Goal: Information Seeking & Learning: Learn about a topic

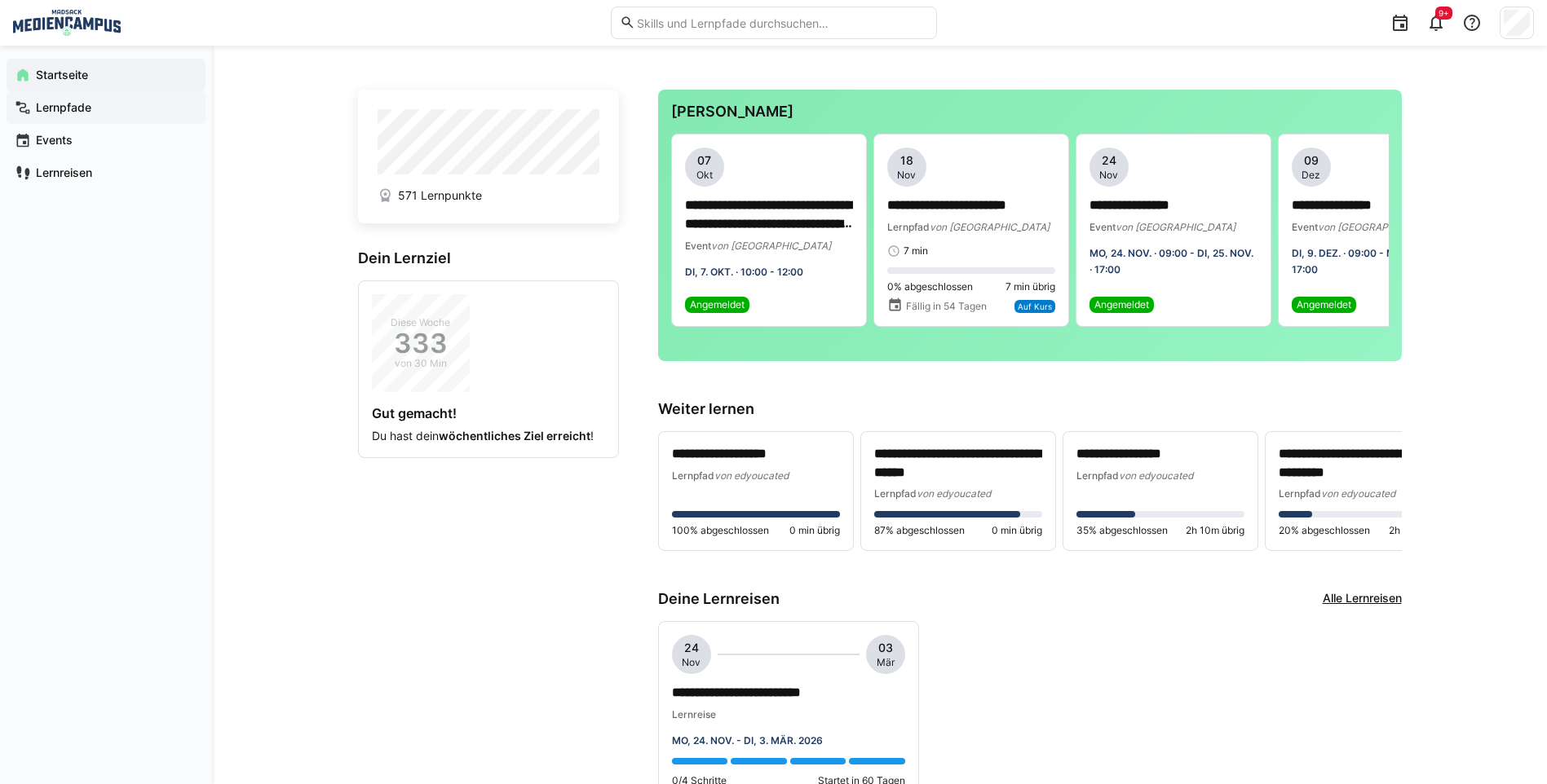
click at [64, 100] on span "Lernpfade" at bounding box center [115, 107] width 164 height 16
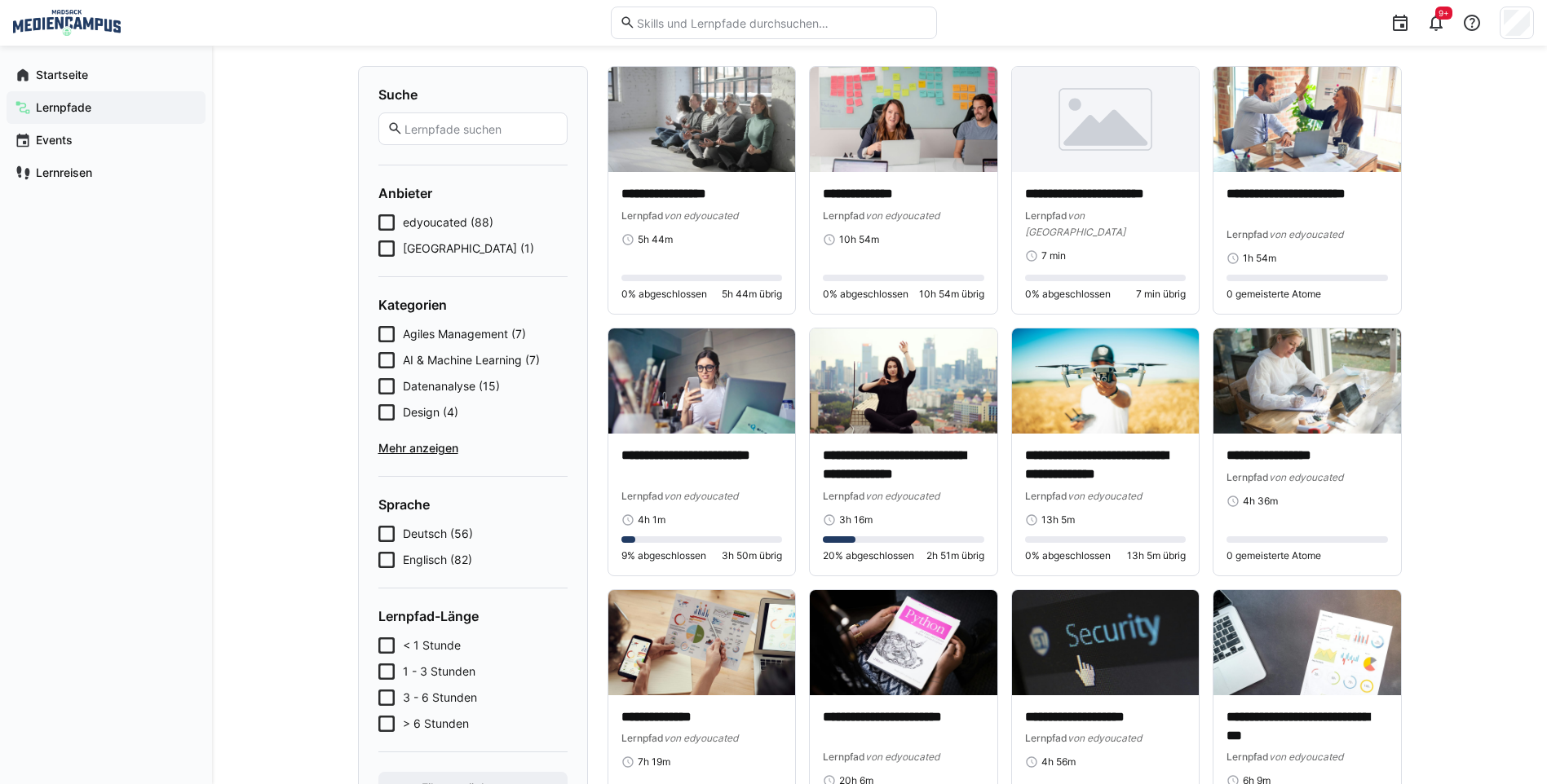
scroll to position [82, 0]
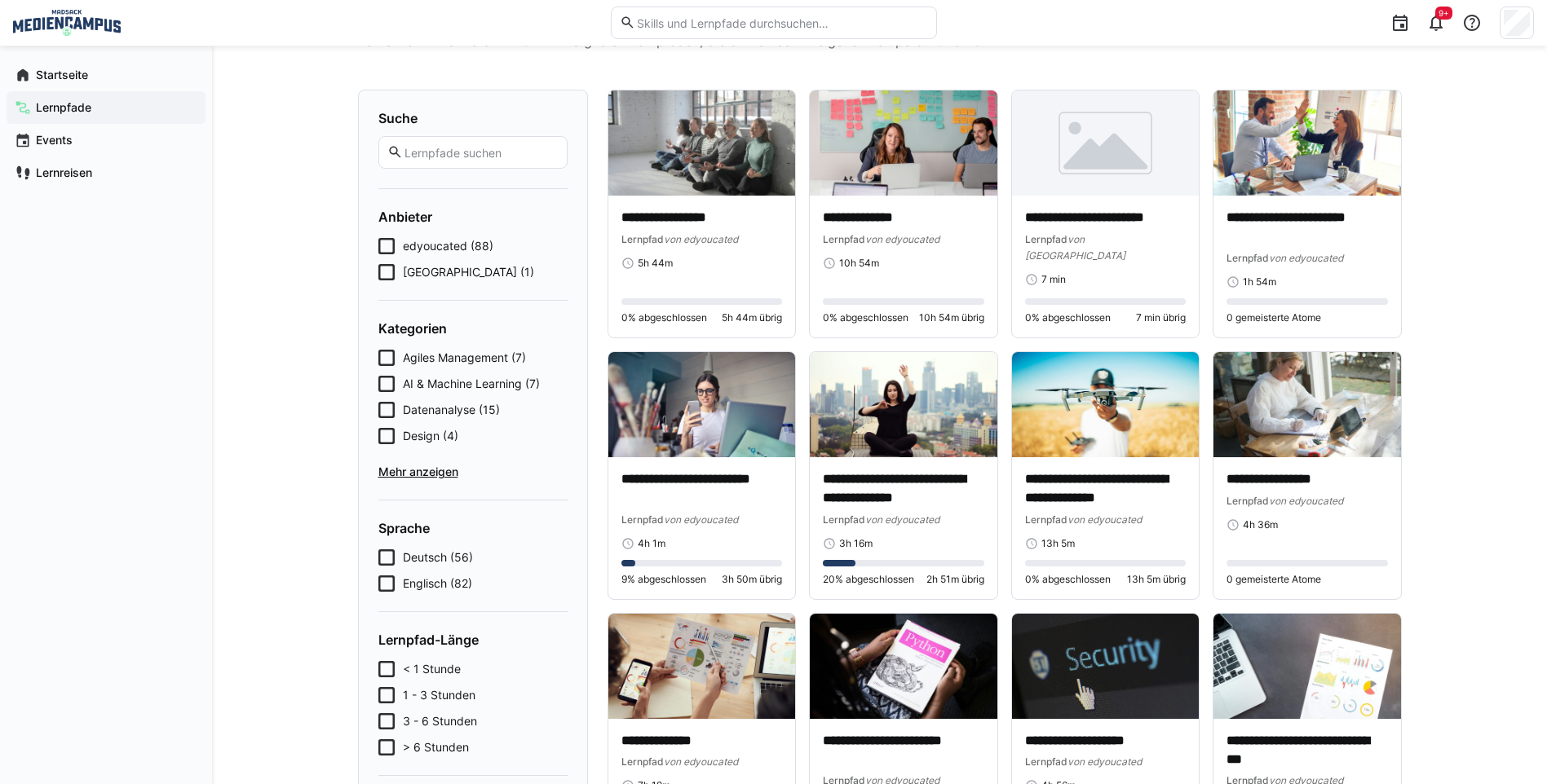
click at [390, 249] on icon at bounding box center [386, 246] width 16 height 16
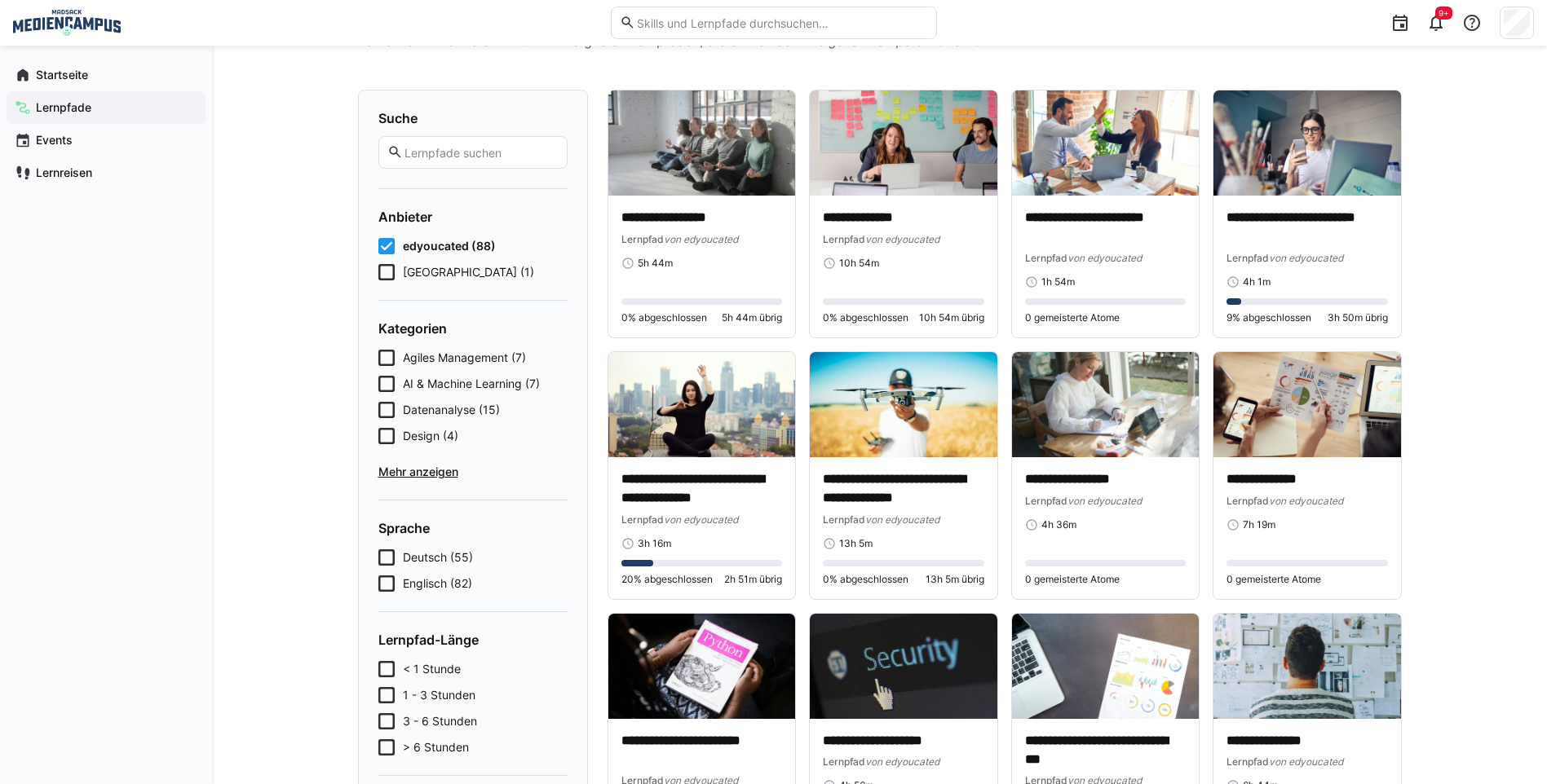
click at [390, 249] on icon at bounding box center [386, 246] width 16 height 16
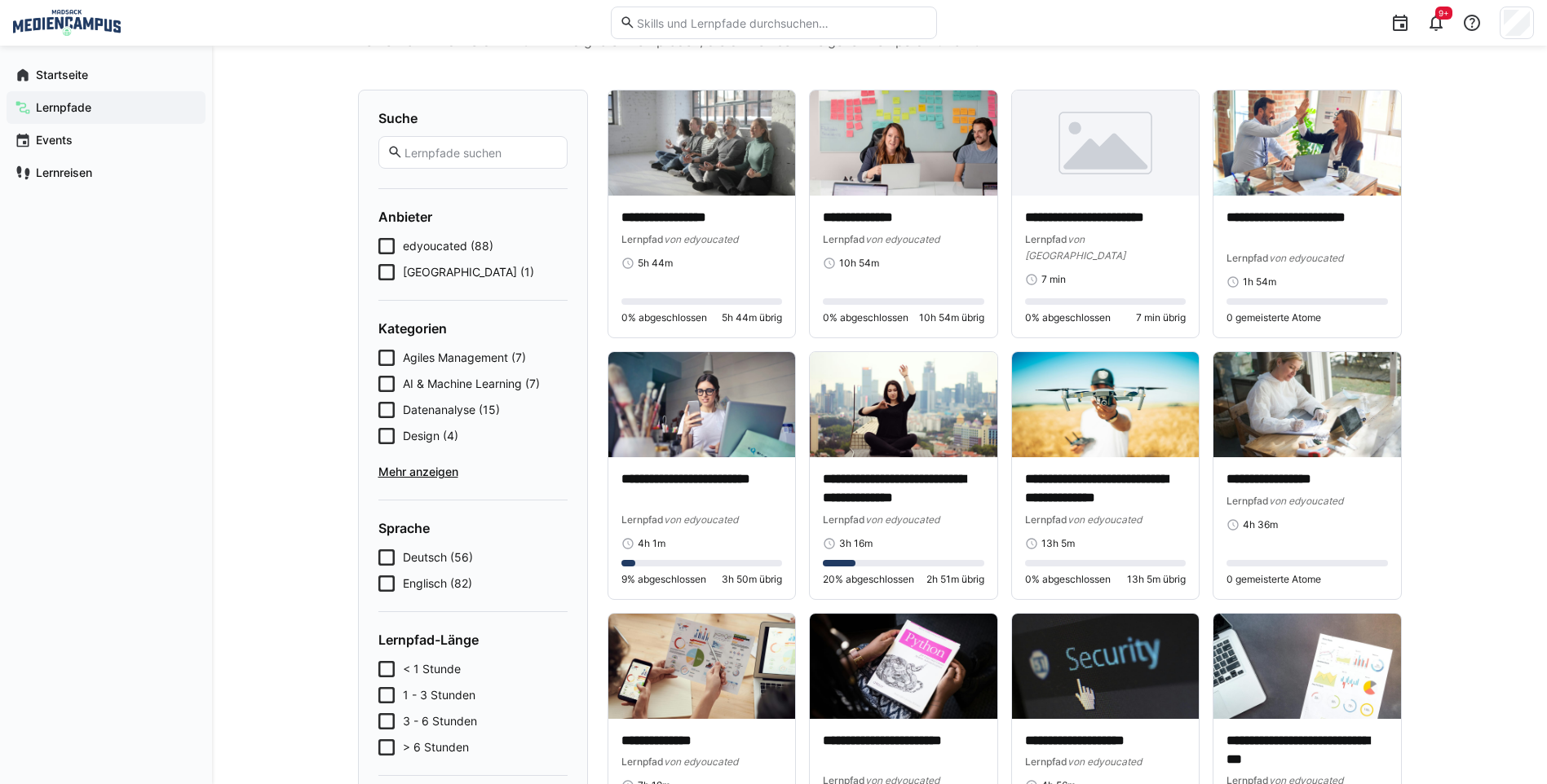
scroll to position [163, 0]
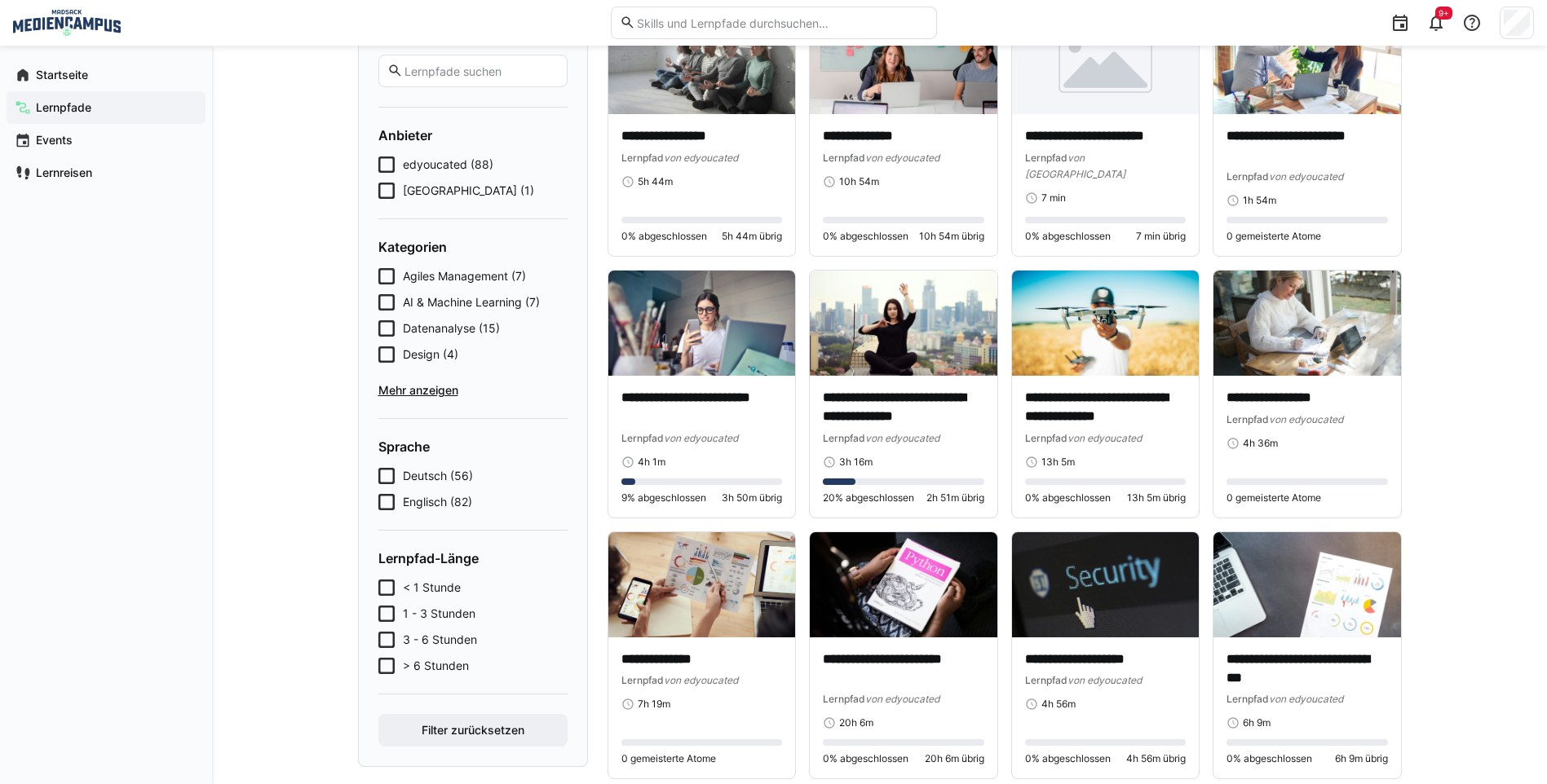
click at [427, 390] on span "Mehr anzeigen" at bounding box center [472, 390] width 189 height 16
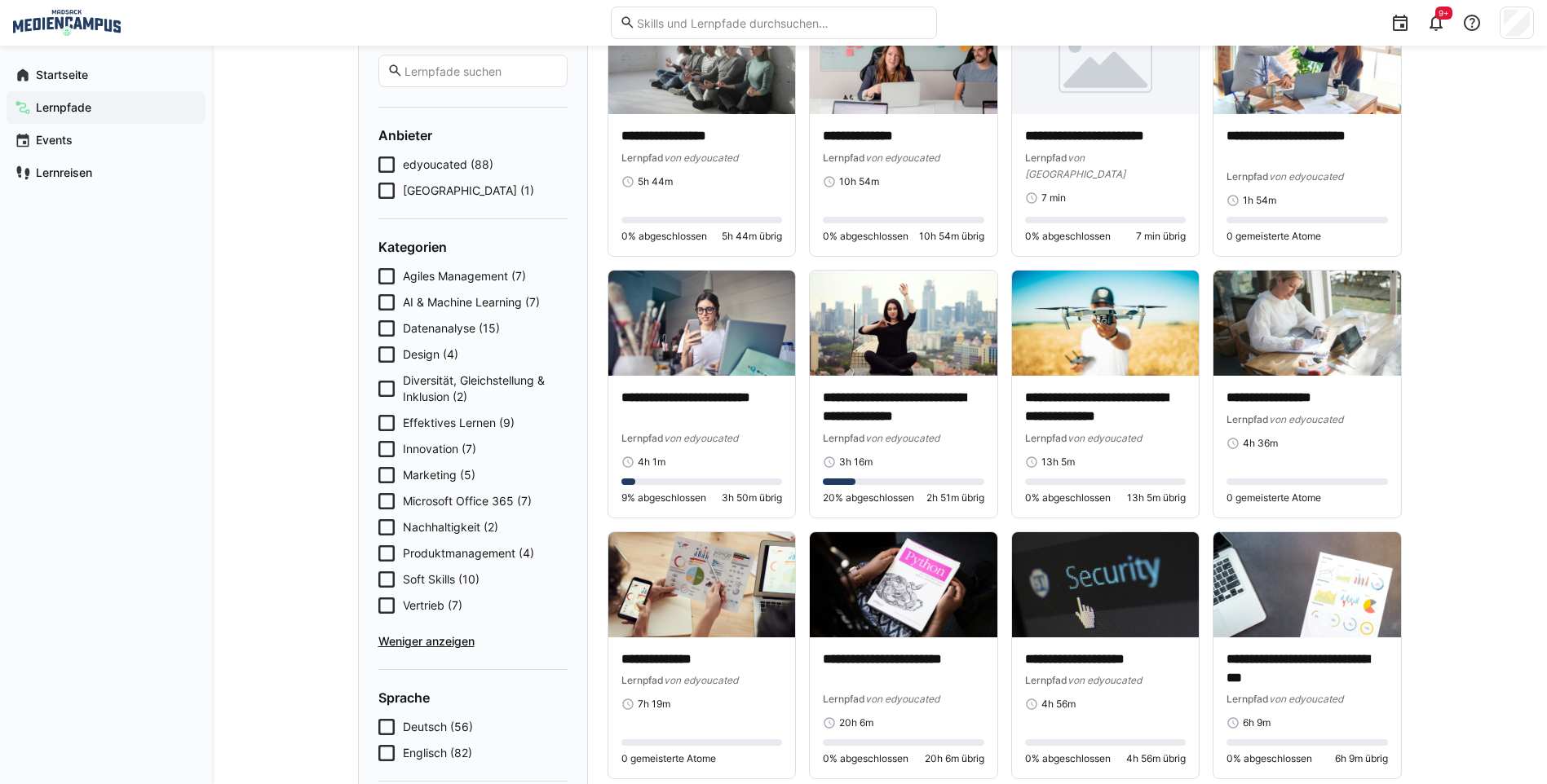
click at [385, 429] on icon at bounding box center [386, 422] width 16 height 16
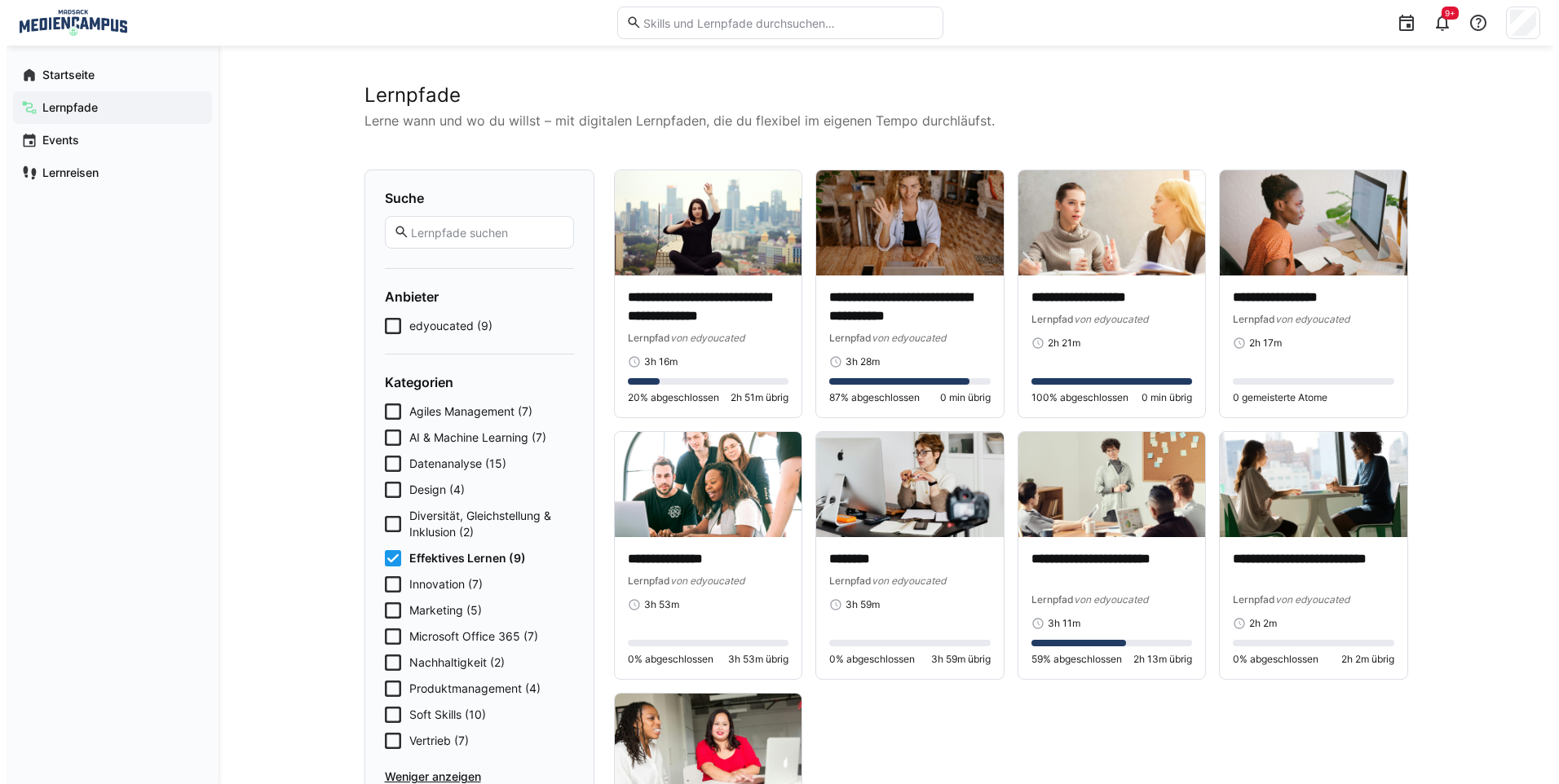
scroll to position [0, 0]
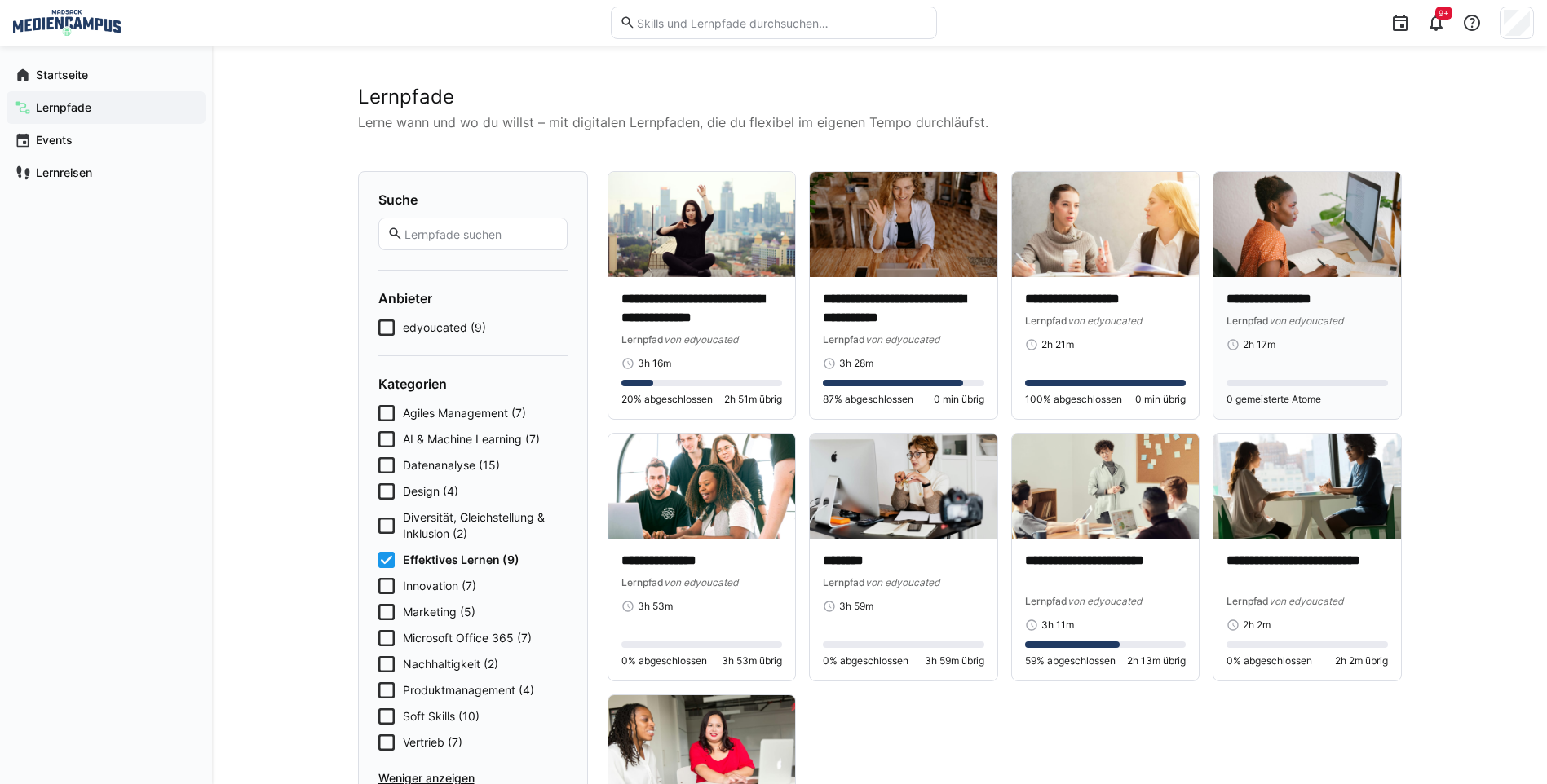
click at [1296, 351] on div "**********" at bounding box center [1307, 348] width 161 height 116
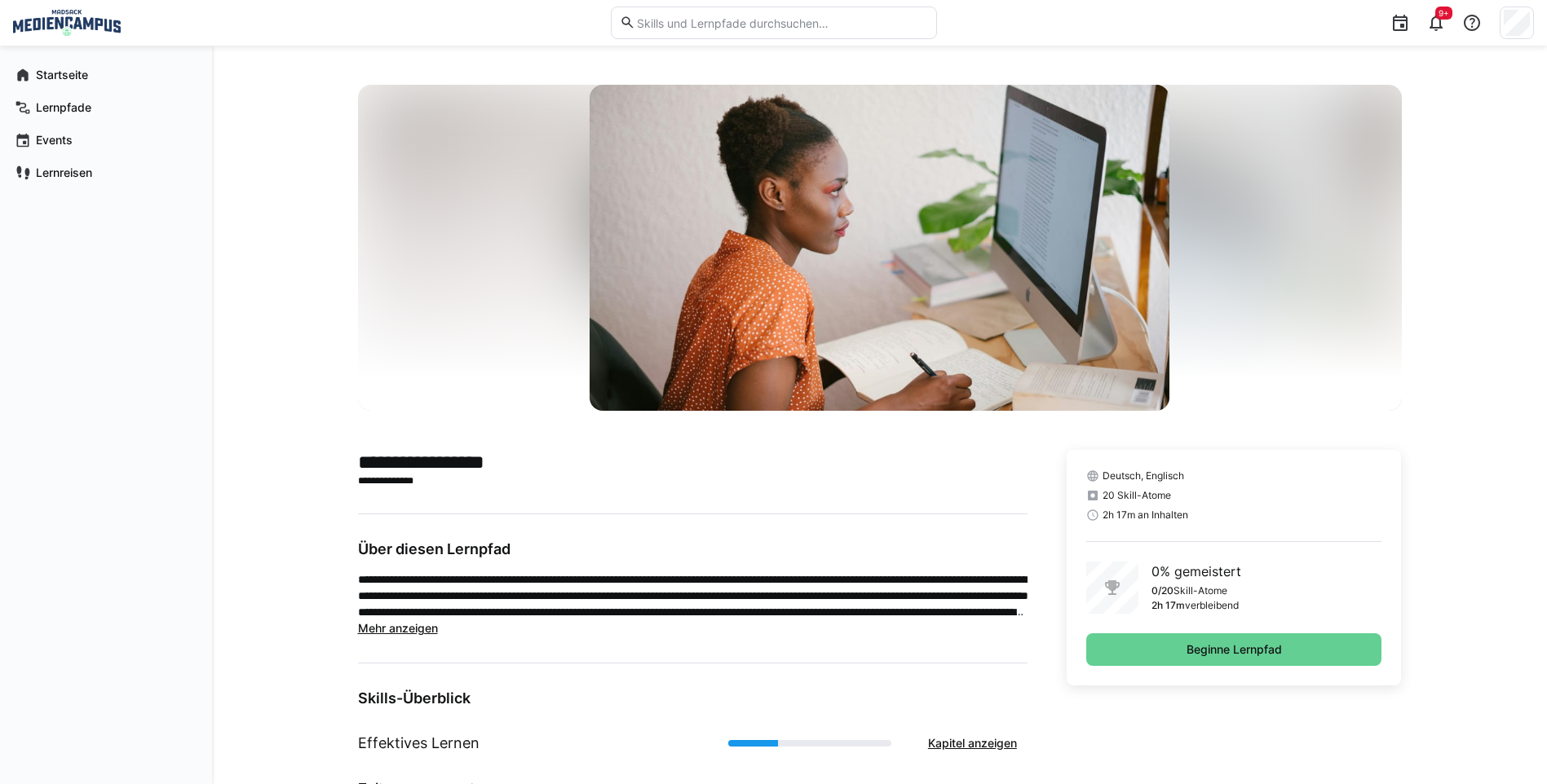
click at [1159, 657] on span "Beginne Lernpfad" at bounding box center [1234, 649] width 296 height 33
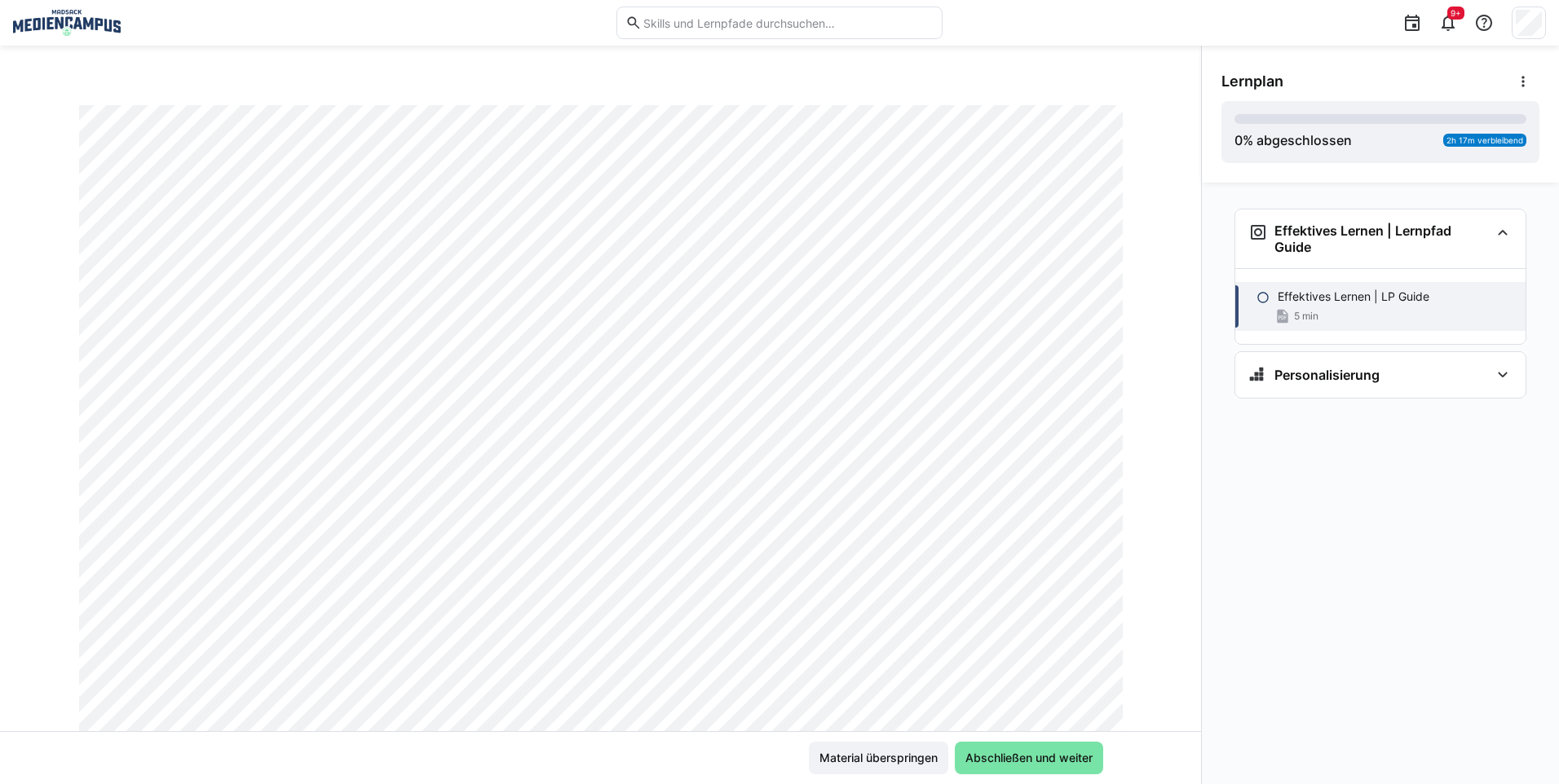
scroll to position [163, 0]
click at [1026, 755] on span "Abschließen und weiter" at bounding box center [1029, 758] width 132 height 16
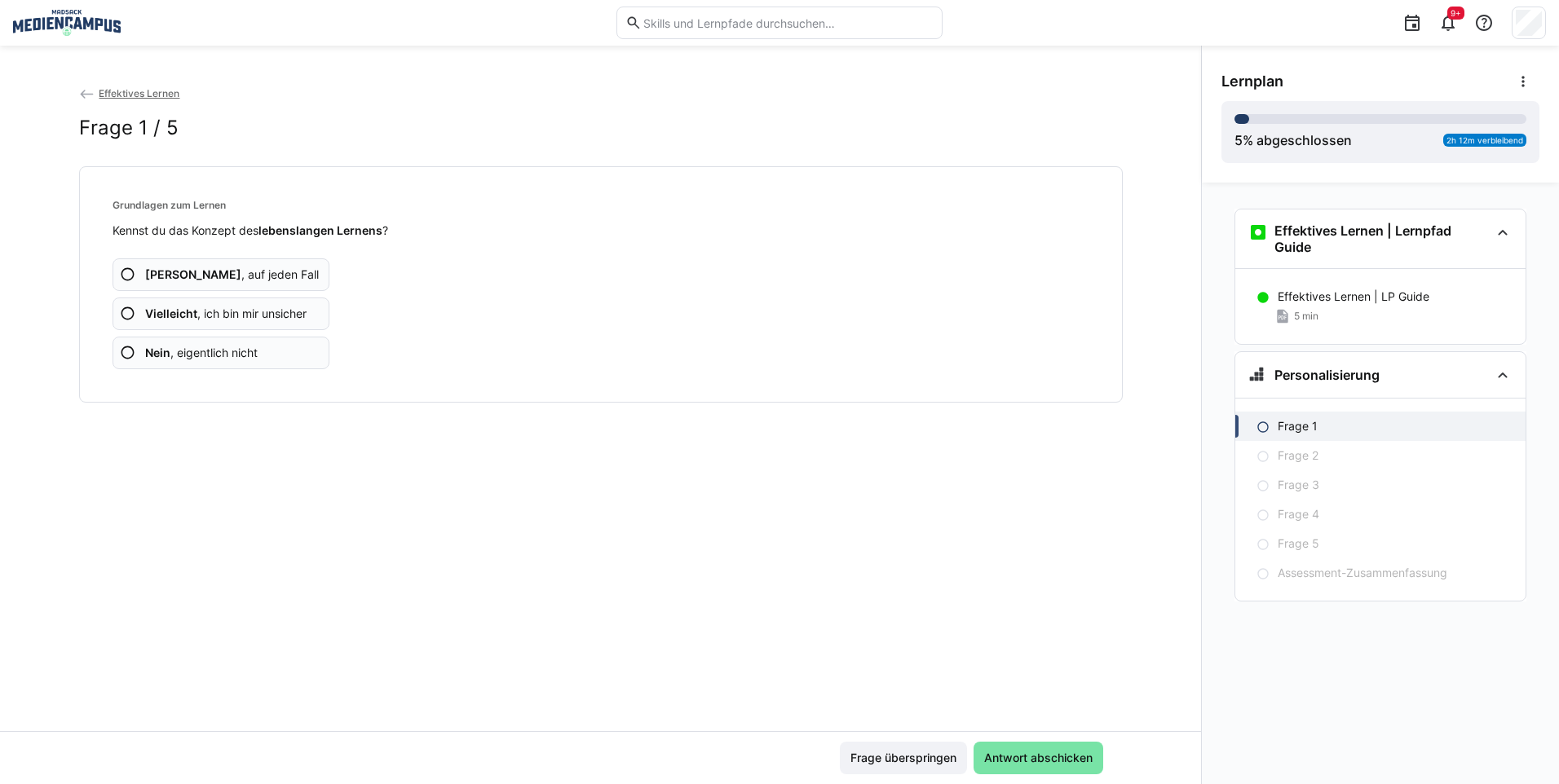
click at [270, 314] on span "Vielleicht , ich bin mir unsicher" at bounding box center [225, 313] width 161 height 16
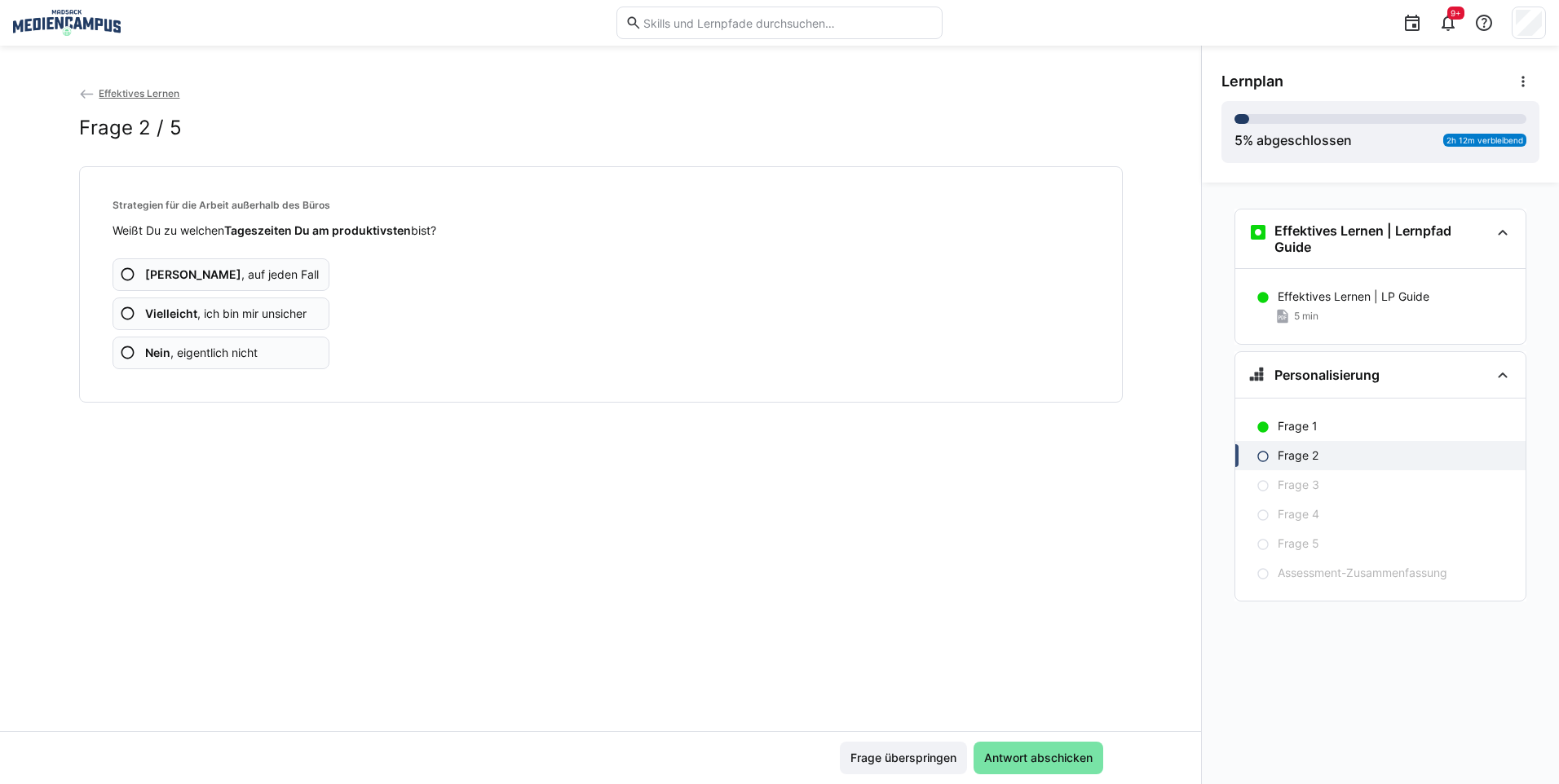
click at [270, 314] on span "Vielleicht , ich bin mir unsicher" at bounding box center [225, 313] width 161 height 16
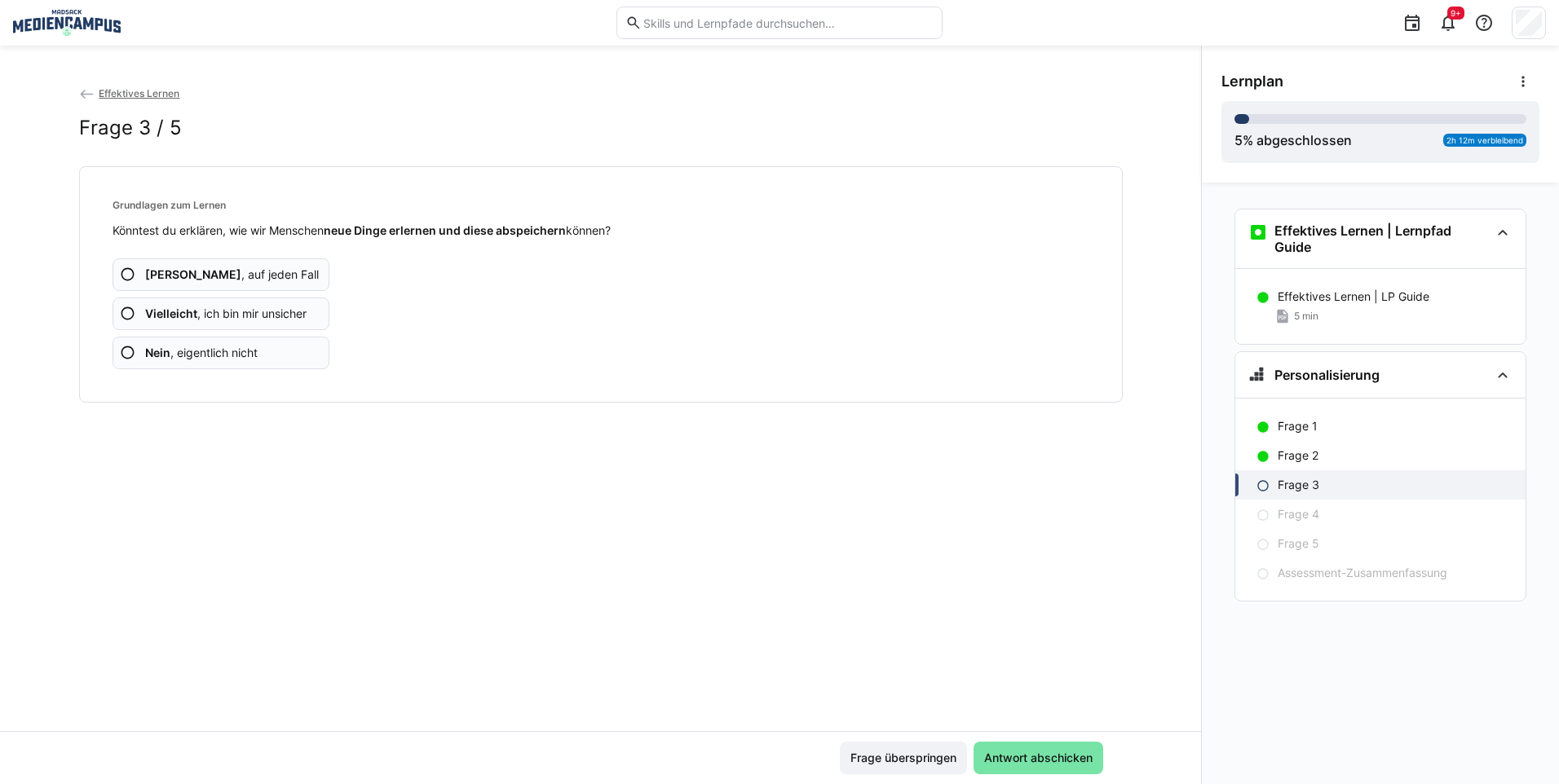
click at [270, 314] on span "Vielleicht , ich bin mir unsicher" at bounding box center [225, 313] width 161 height 16
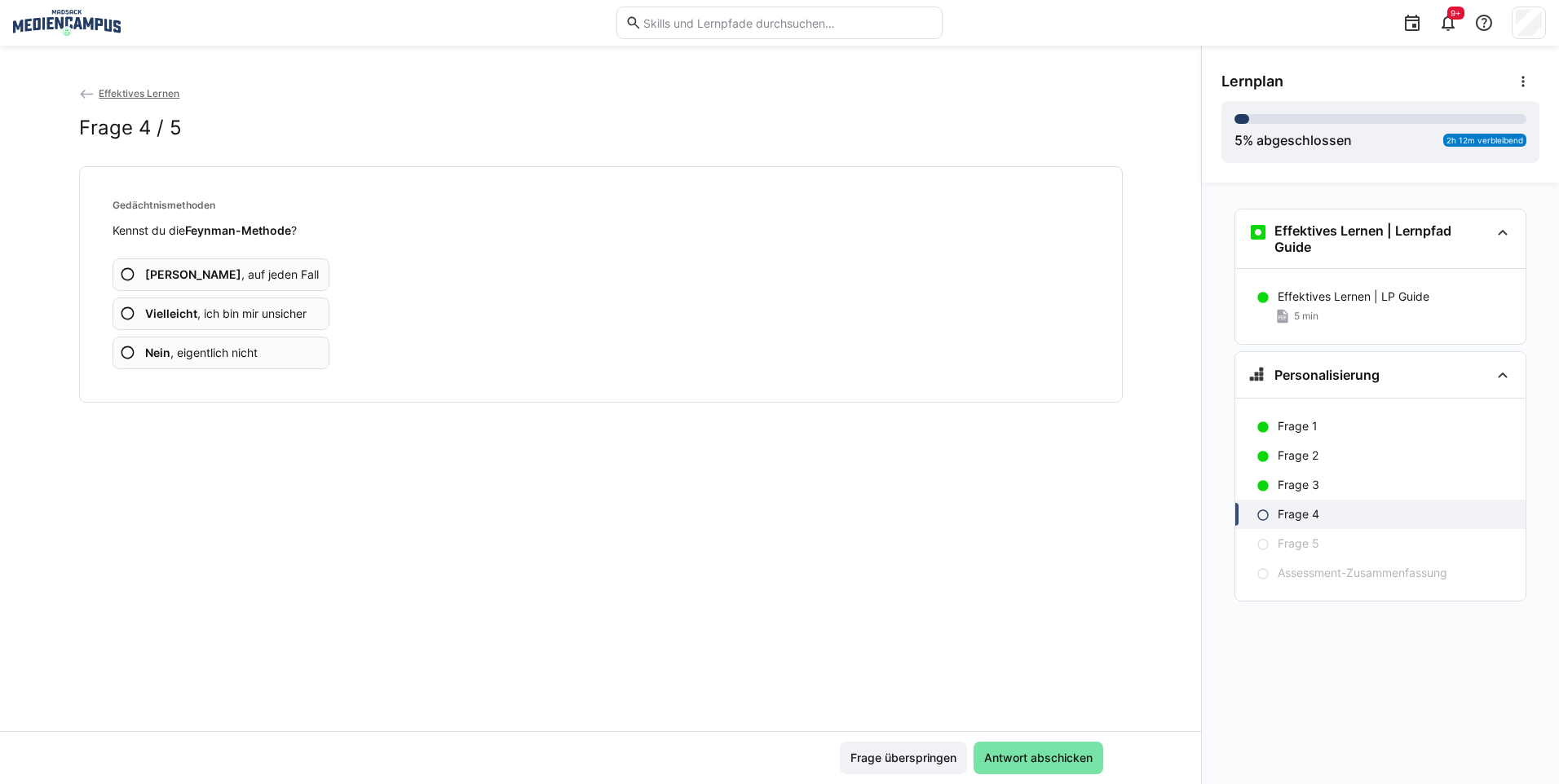
click at [270, 314] on span "Vielleicht , ich bin mir unsicher" at bounding box center [225, 313] width 161 height 16
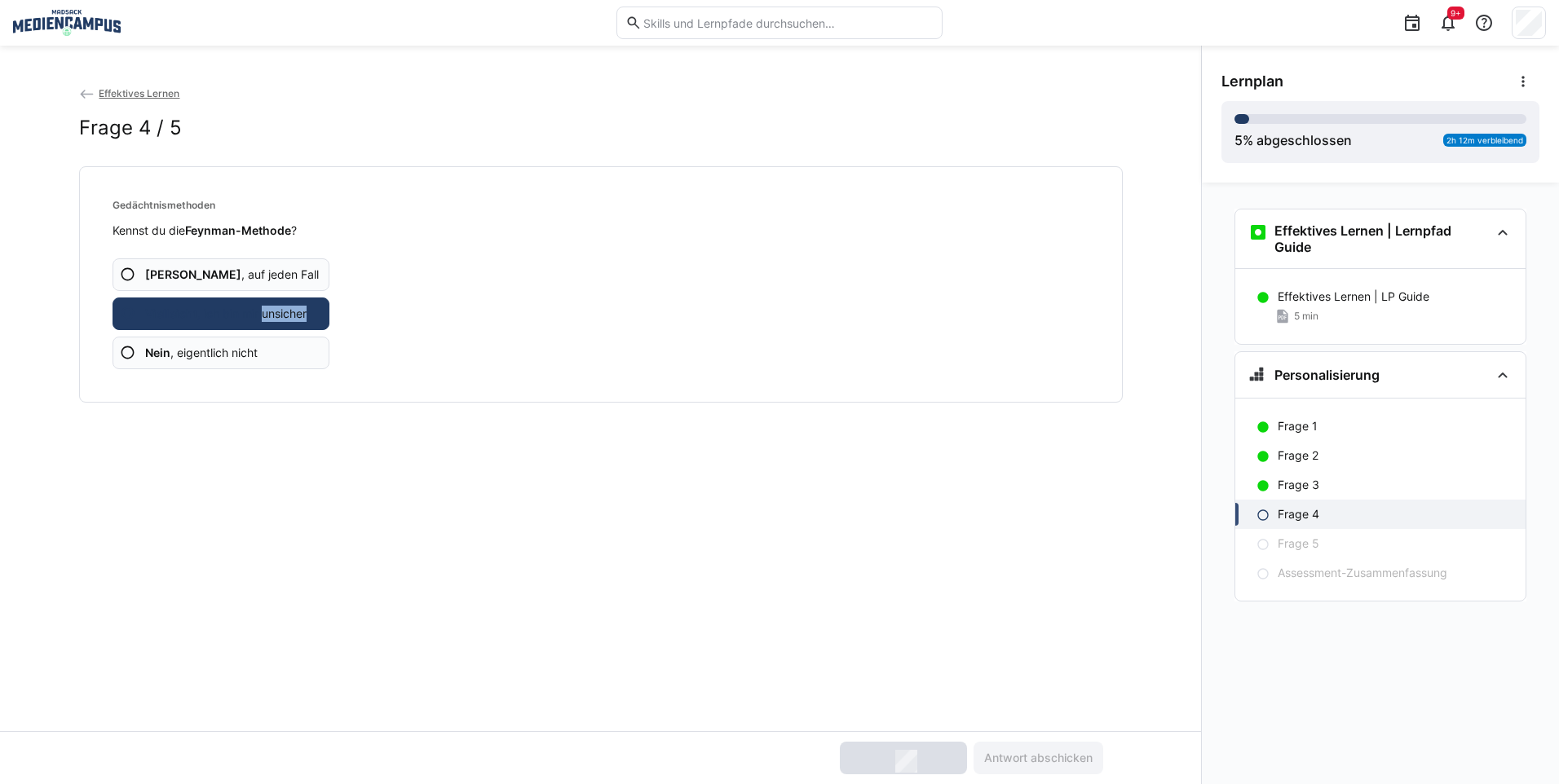
click at [270, 314] on span "Vielleicht , ich bin mir unsicher" at bounding box center [225, 313] width 161 height 16
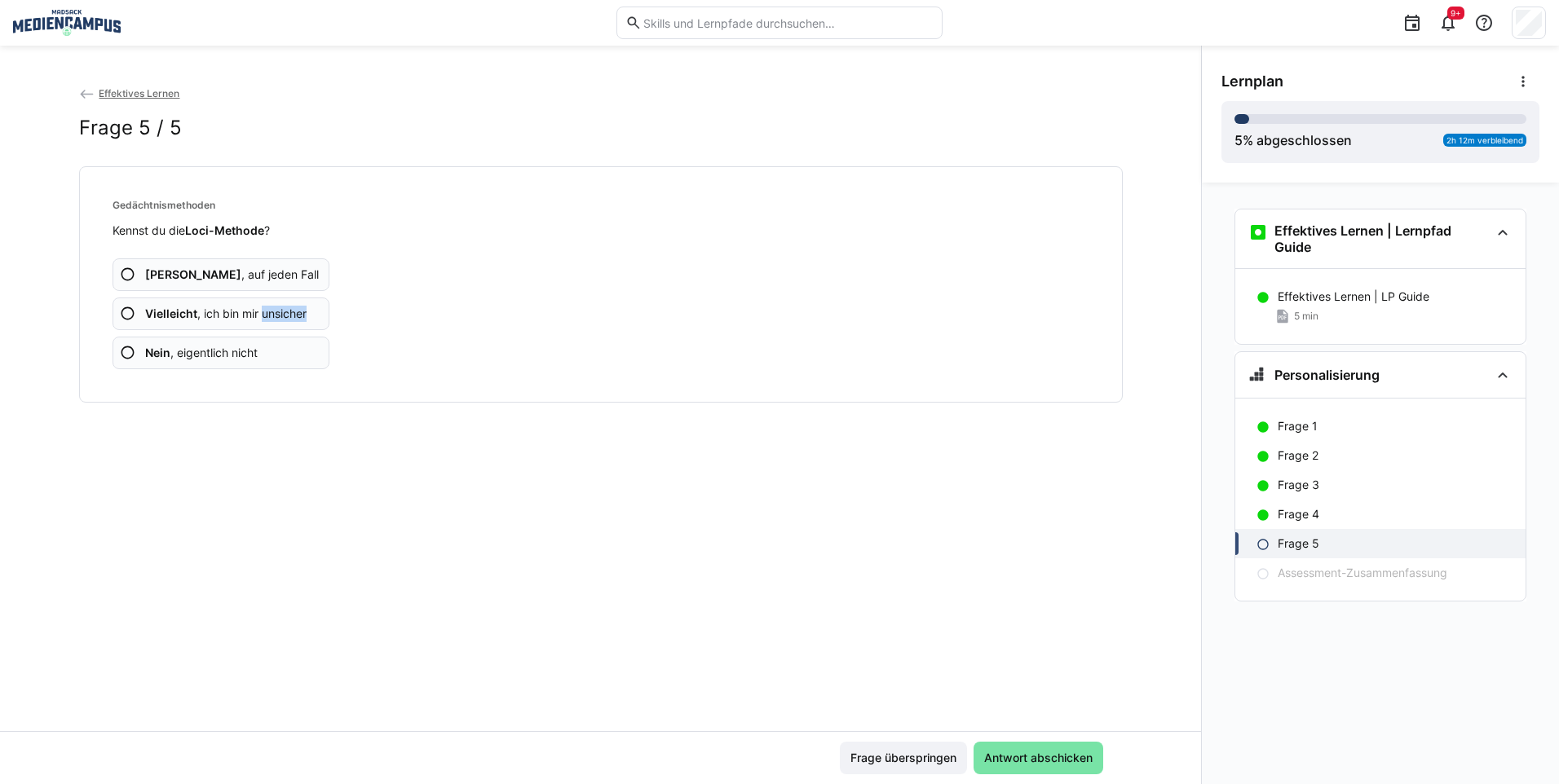
click at [270, 314] on span "Vielleicht , ich bin mir unsicher" at bounding box center [225, 313] width 161 height 16
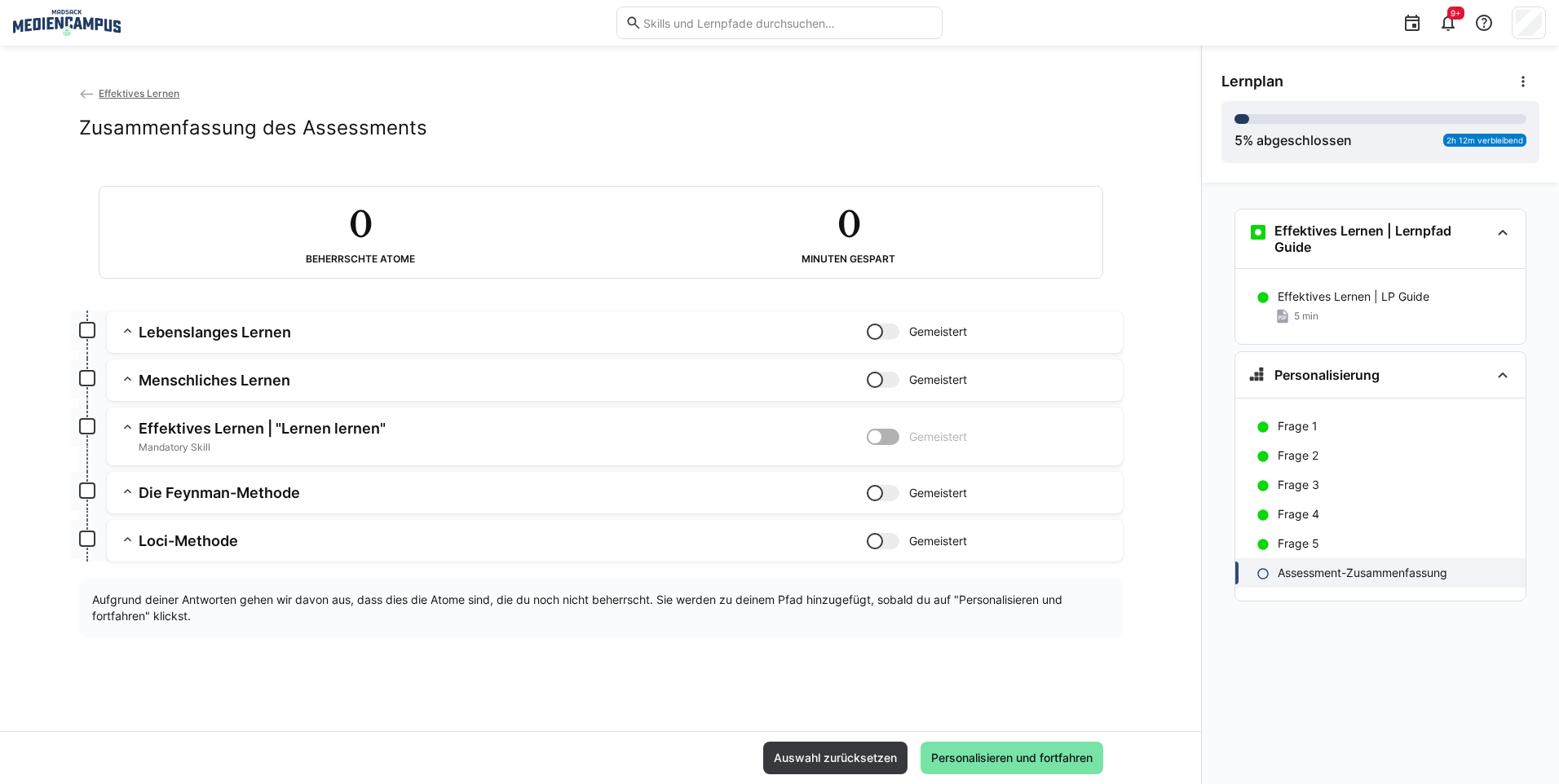
click at [270, 314] on app-summary-expansion "Lebenslanges Lernen Gemeistert Skill: Lebenslanges Lernen Kapitel: Grundlagen z…" at bounding box center [615, 333] width 1016 height 41
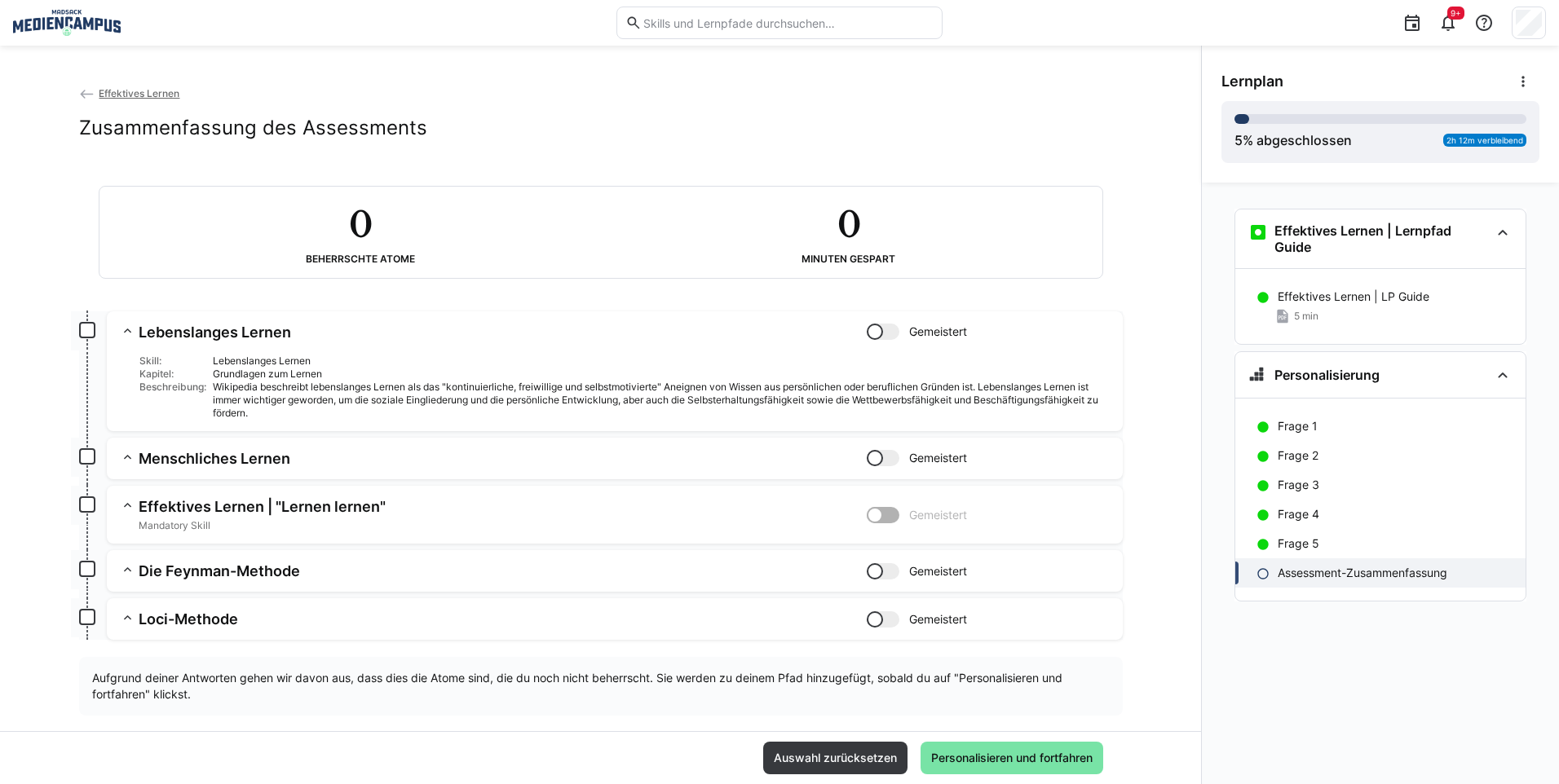
click at [562, 359] on div "Lebenslanges Lernen" at bounding box center [662, 361] width 897 height 13
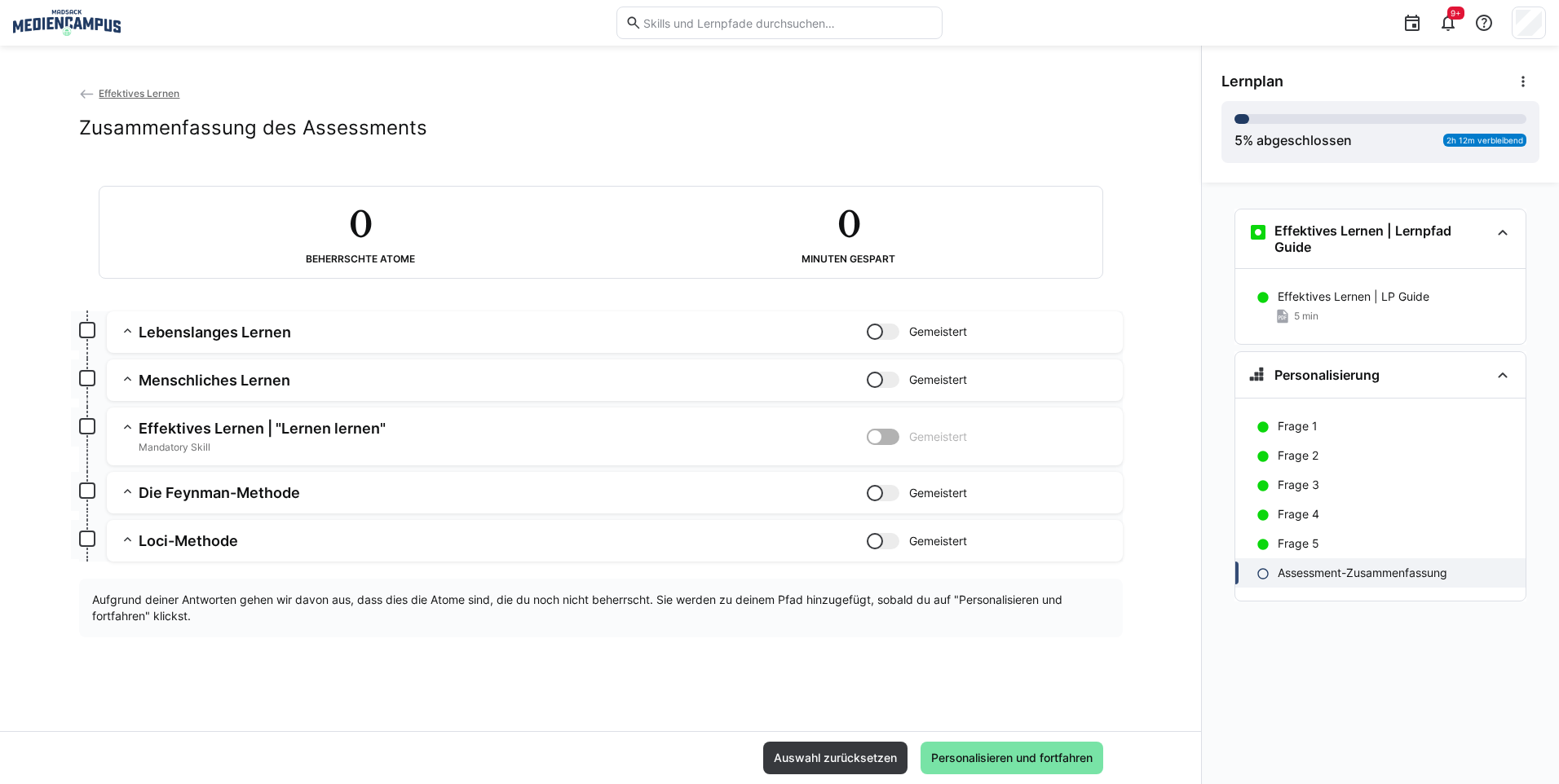
click at [883, 439] on div at bounding box center [883, 436] width 33 height 16
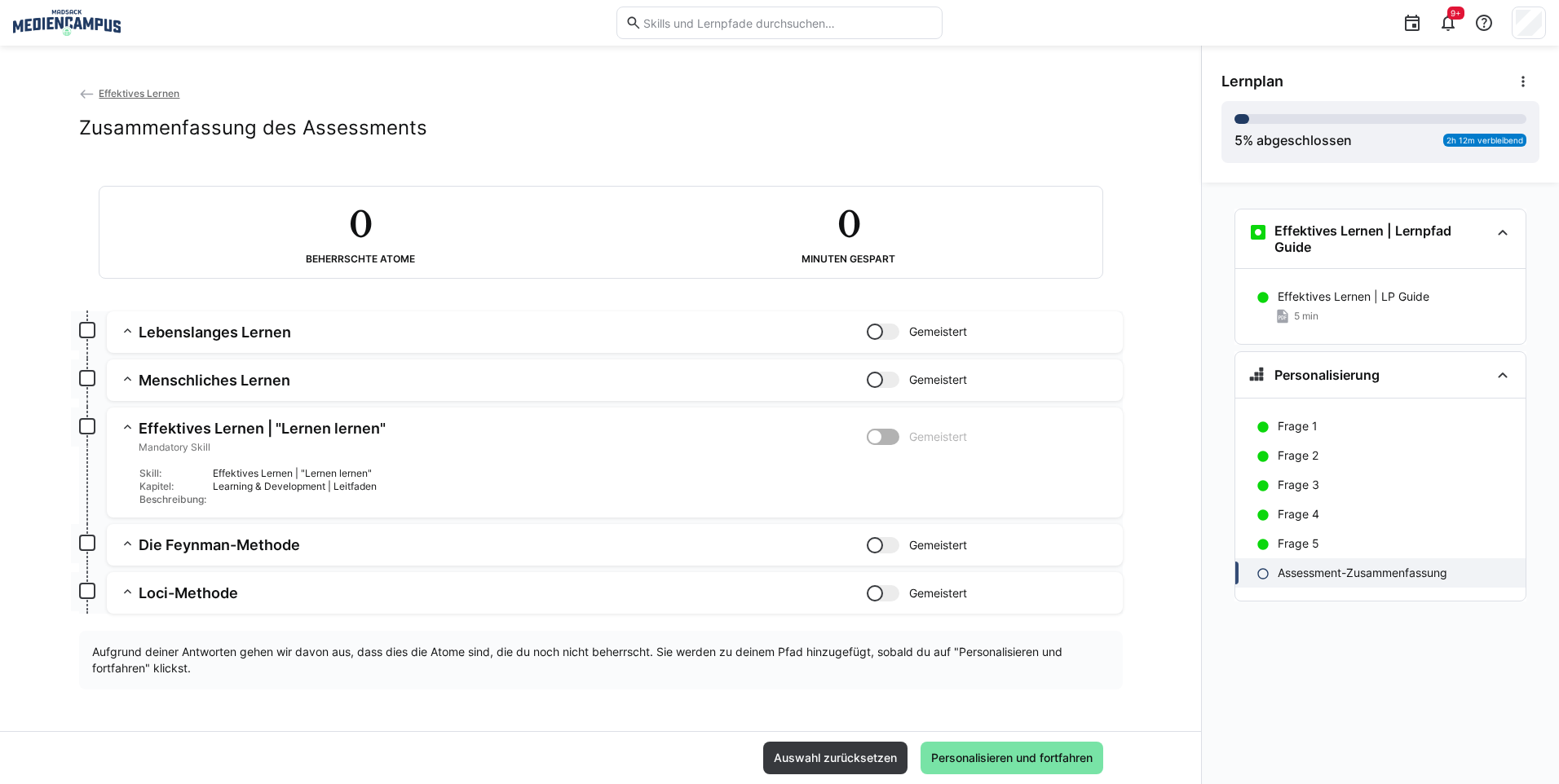
click at [802, 463] on div "Skill: Effektives Lernen | "Lernen lernen" Kapitel: Learning & Development | Le…" at bounding box center [615, 480] width 990 height 52
